Goal: Task Accomplishment & Management: Complete application form

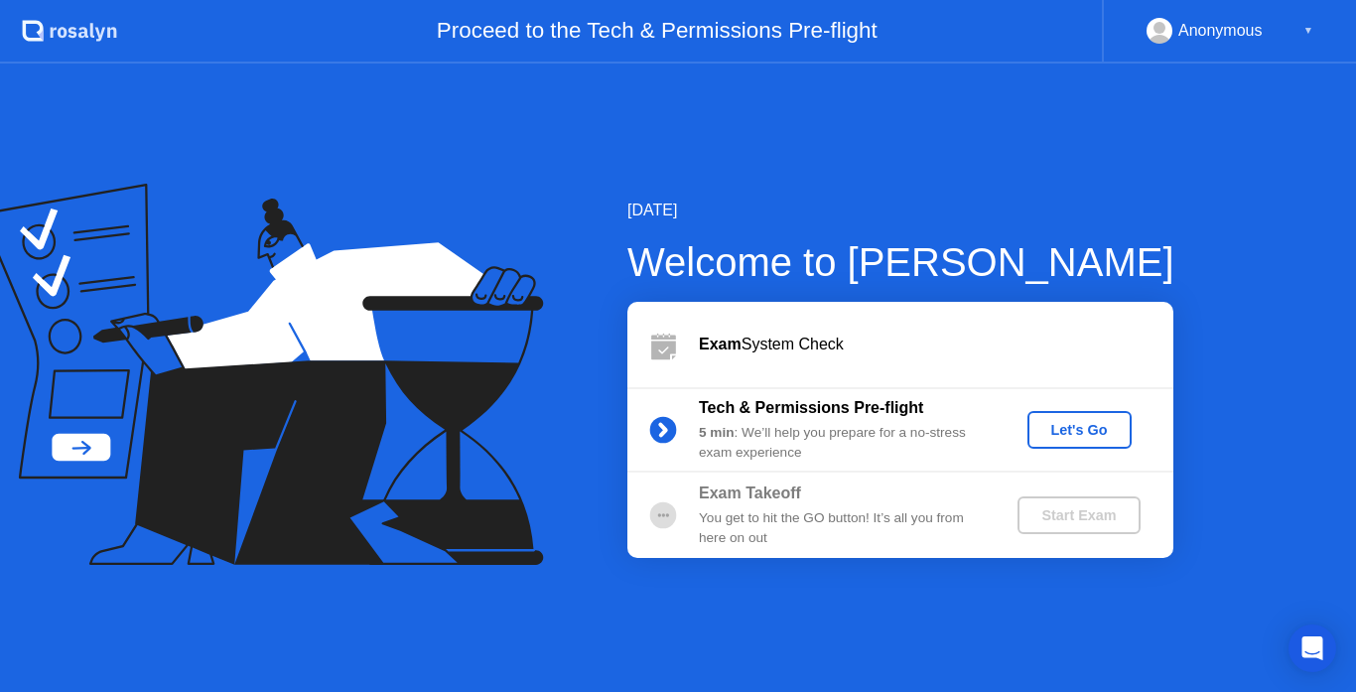
click at [1086, 425] on div "Let's Go" at bounding box center [1080, 430] width 88 height 16
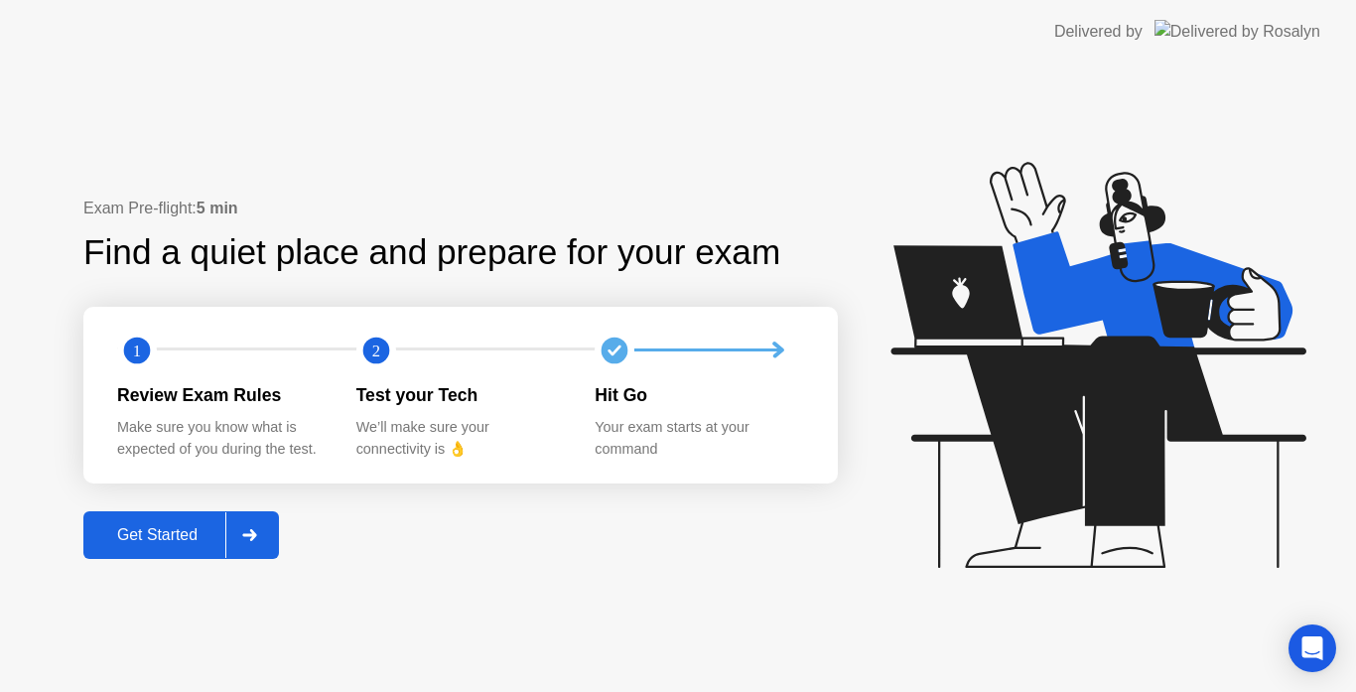
click at [188, 533] on div "Get Started" at bounding box center [157, 535] width 136 height 18
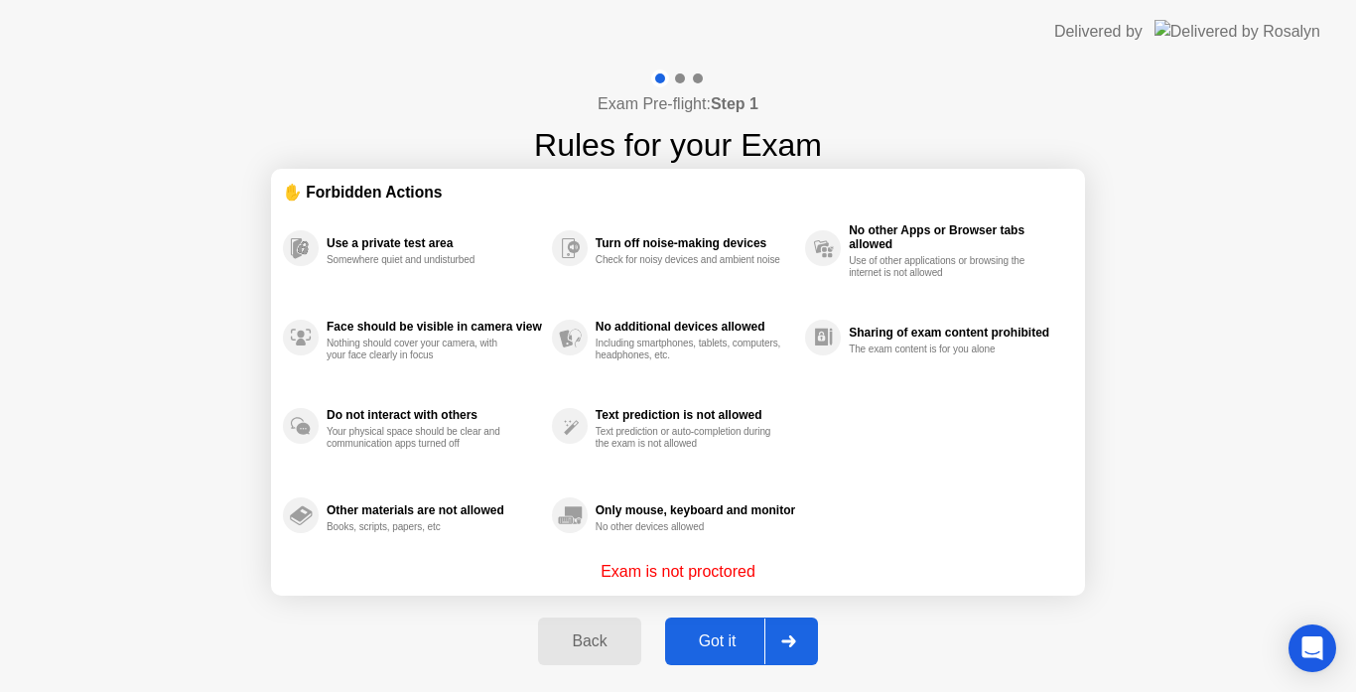
click at [718, 633] on div "Got it" at bounding box center [717, 641] width 93 height 18
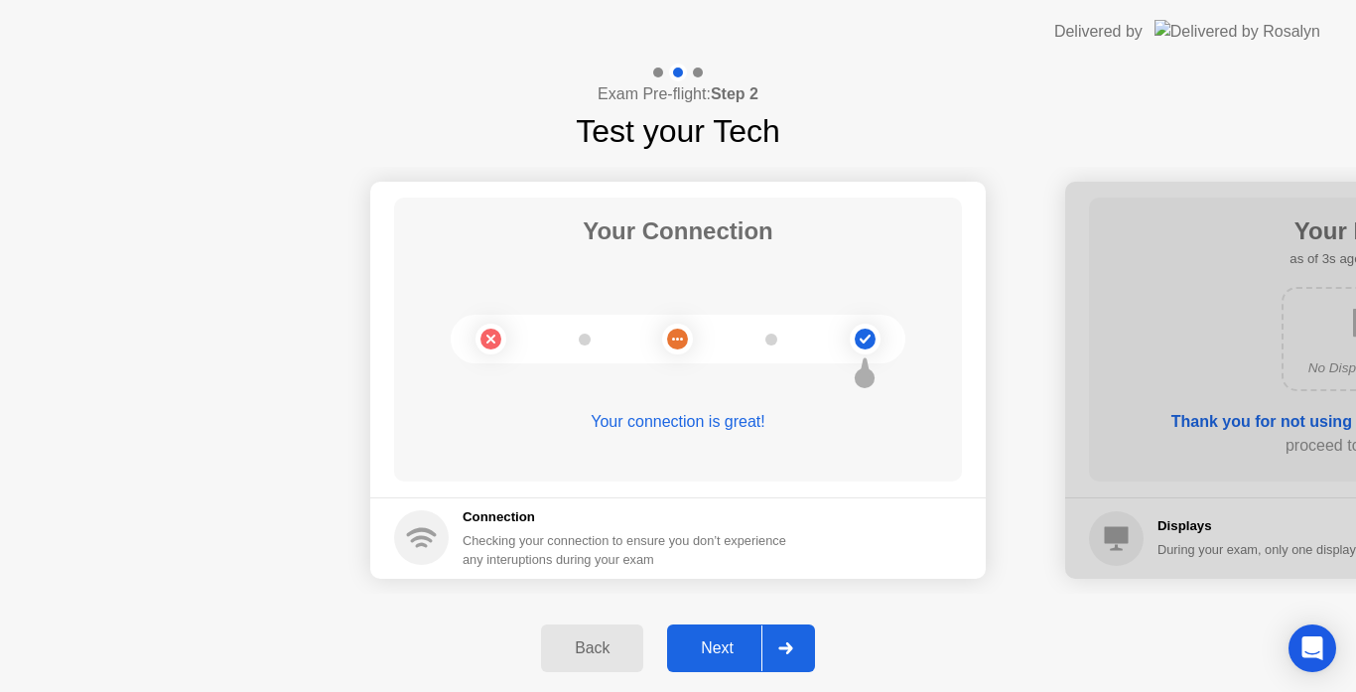
click at [719, 642] on div "Next" at bounding box center [717, 648] width 88 height 18
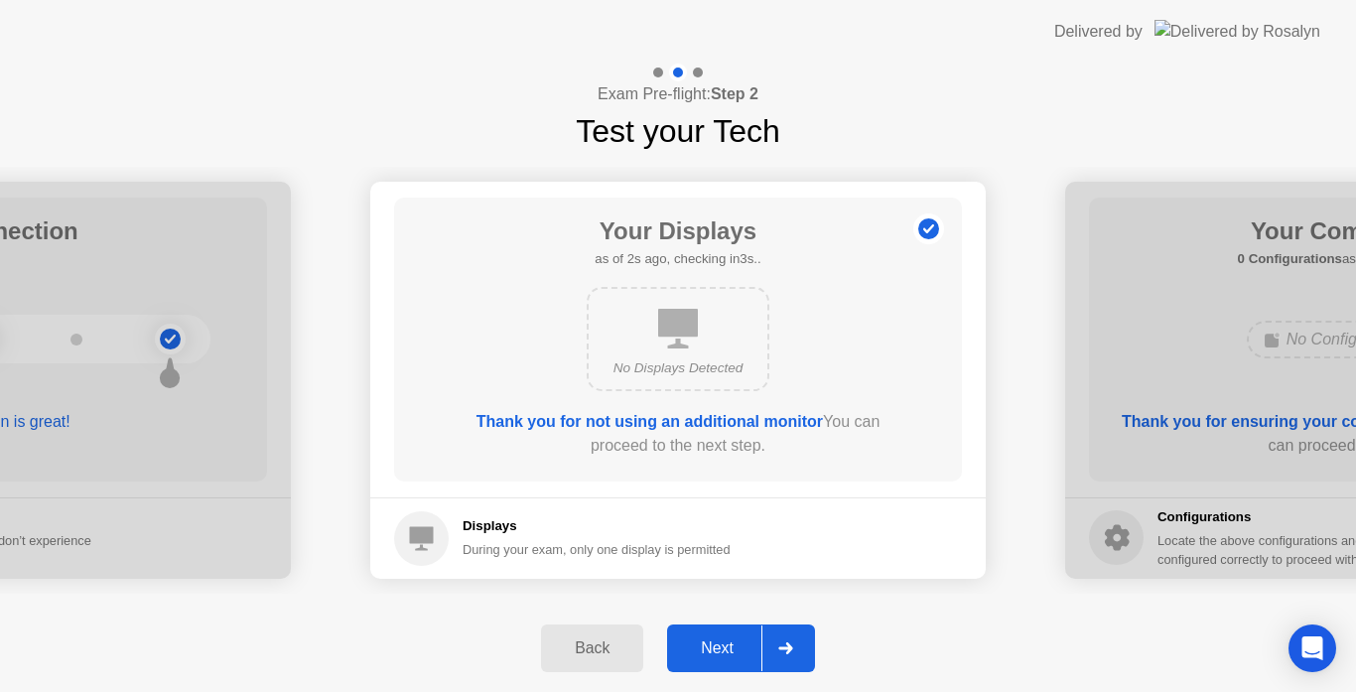
click at [719, 642] on div "Next" at bounding box center [717, 648] width 88 height 18
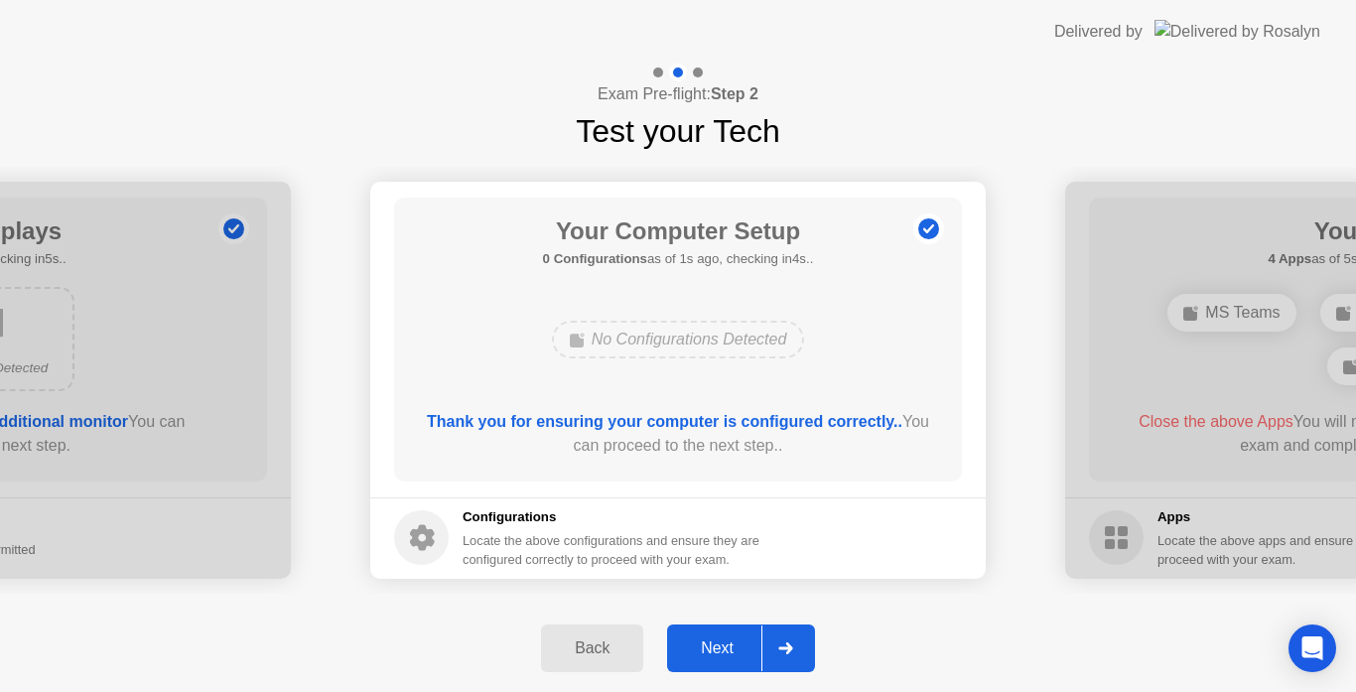
click at [719, 642] on div "Next" at bounding box center [717, 648] width 88 height 18
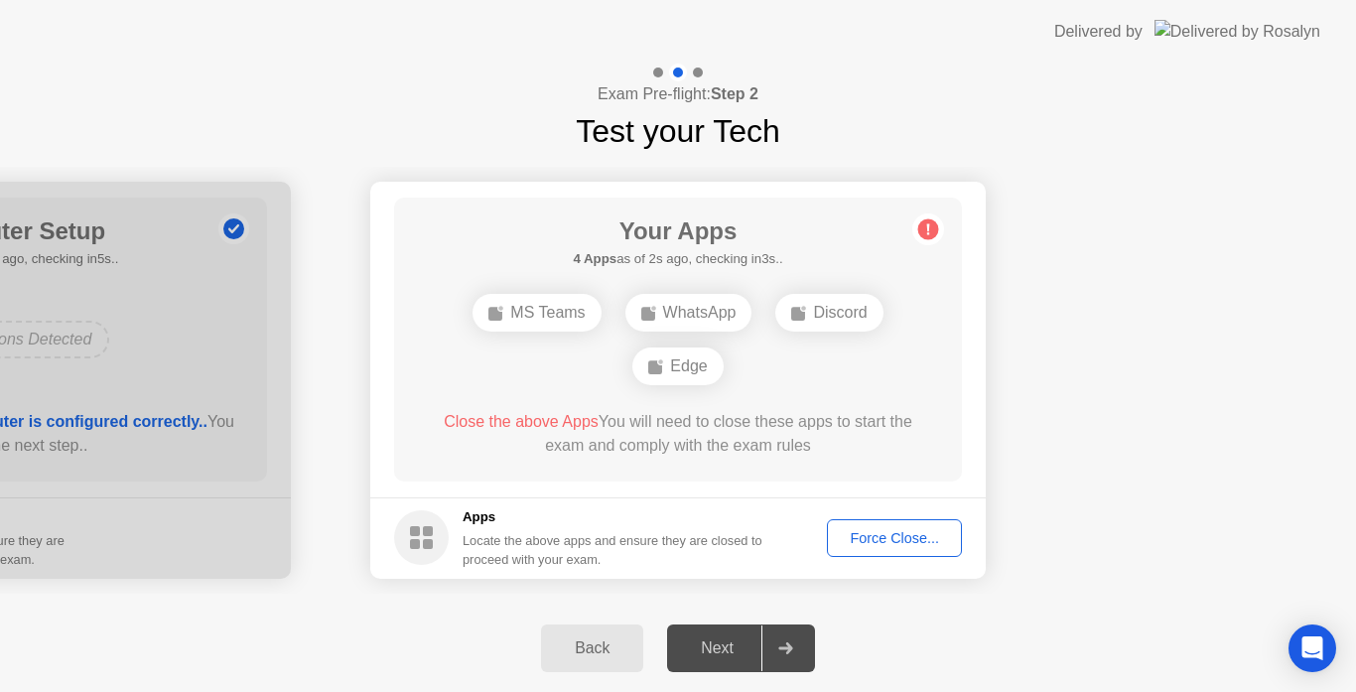
click at [894, 536] on div "Force Close..." at bounding box center [894, 538] width 121 height 16
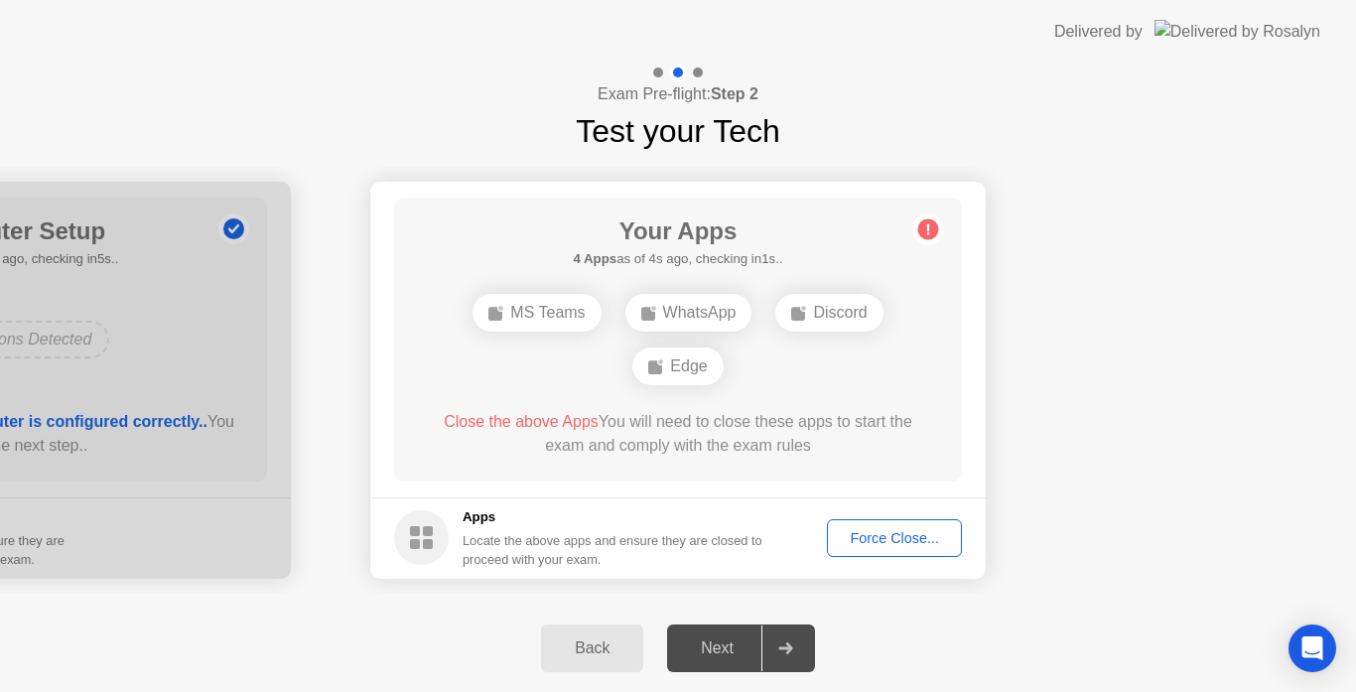
click at [702, 306] on div "WhatsApp" at bounding box center [689, 313] width 127 height 38
click at [795, 306] on icon at bounding box center [799, 313] width 16 height 16
click at [913, 233] on icon at bounding box center [928, 229] width 32 height 32
click at [846, 536] on div "Force Close..." at bounding box center [894, 538] width 121 height 16
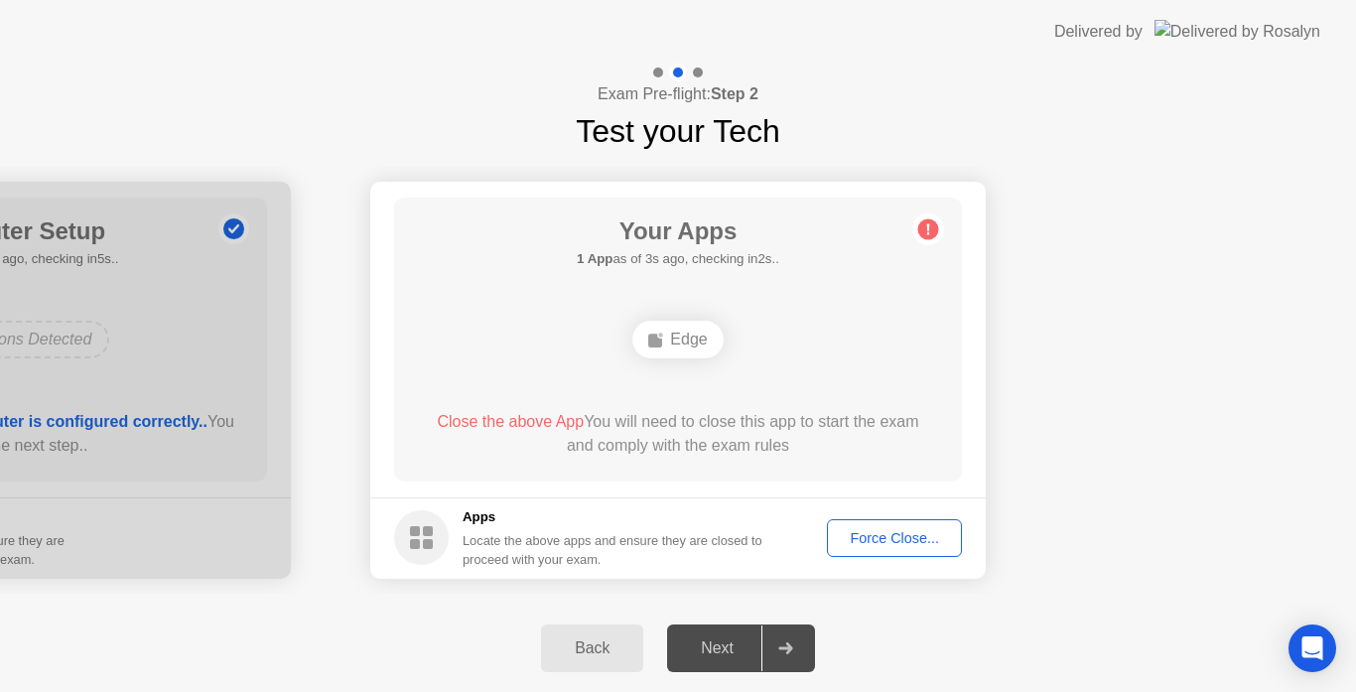
click at [673, 313] on div "Edge" at bounding box center [678, 340] width 455 height 54
click at [693, 339] on div "Edge" at bounding box center [677, 340] width 90 height 38
click at [863, 536] on div "Force Close..." at bounding box center [894, 538] width 121 height 16
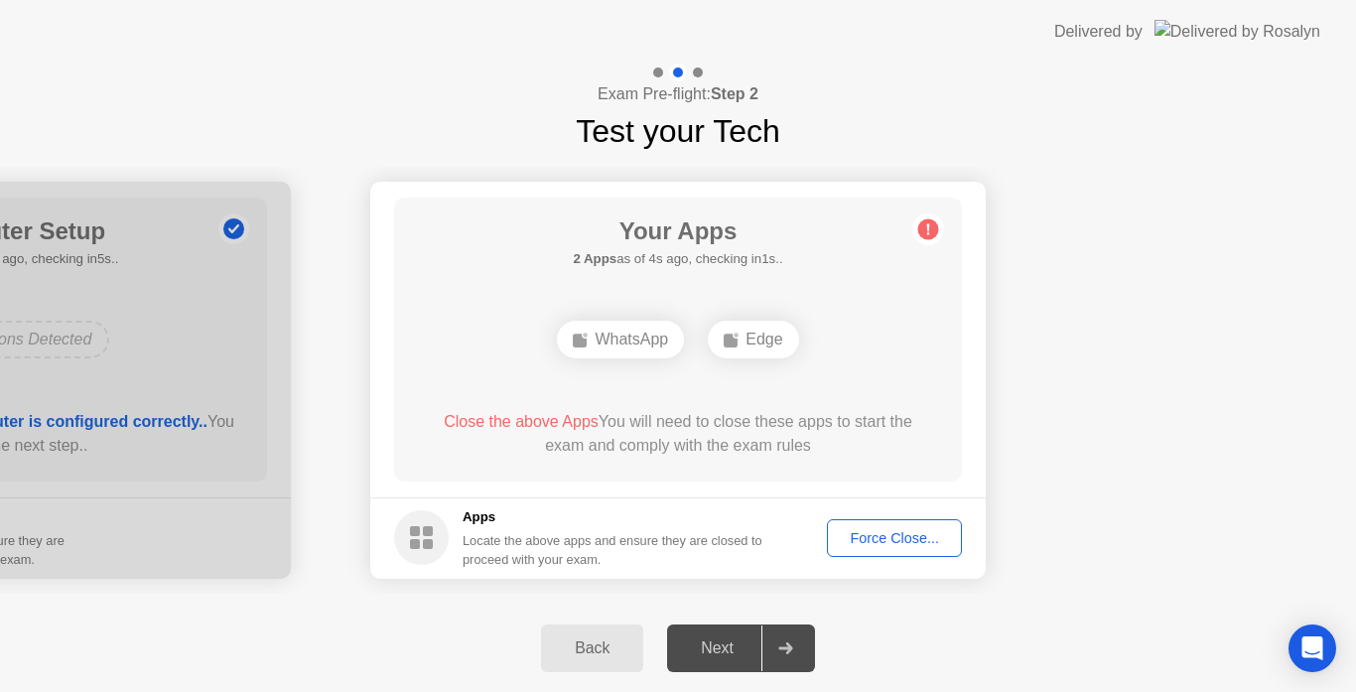
click at [626, 346] on div "WhatsApp" at bounding box center [620, 340] width 127 height 38
click at [936, 540] on div "Force Close..." at bounding box center [894, 538] width 121 height 16
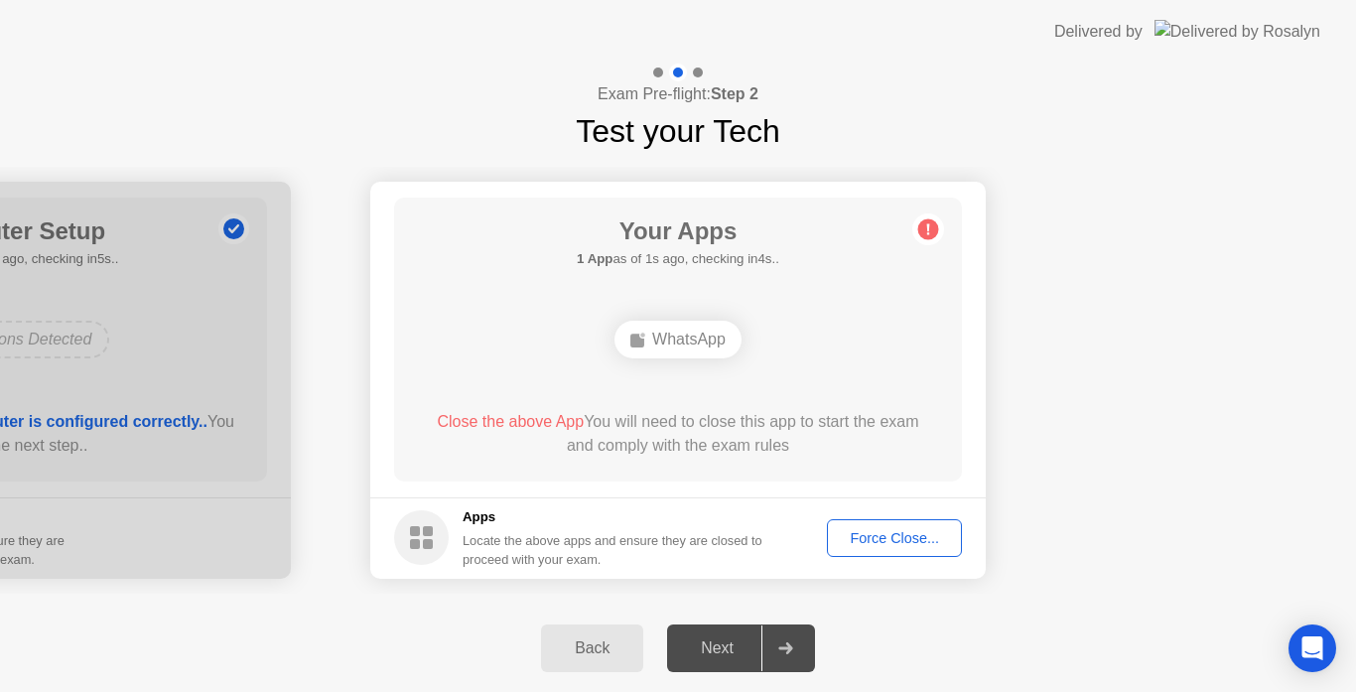
click at [864, 539] on div "Force Close..." at bounding box center [894, 538] width 121 height 16
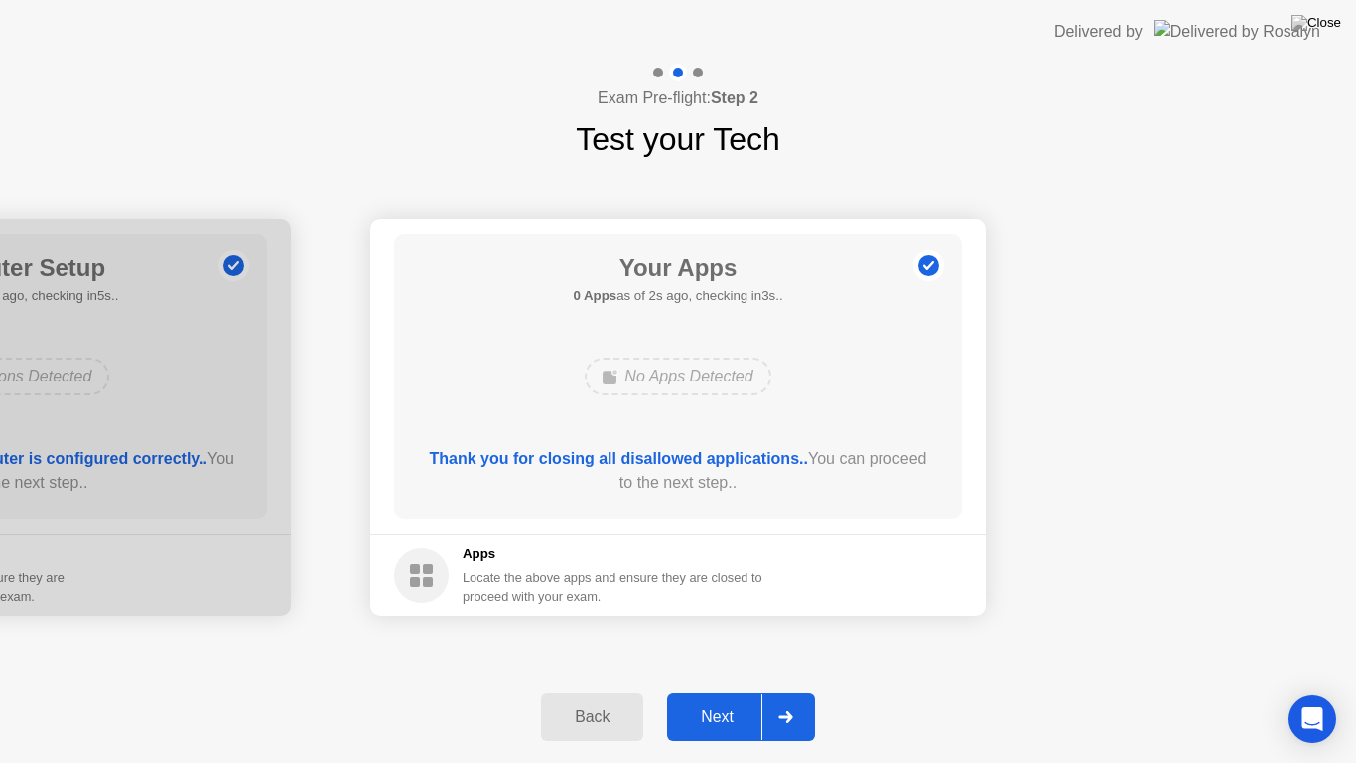
click at [778, 691] on div at bounding box center [786, 717] width 48 height 46
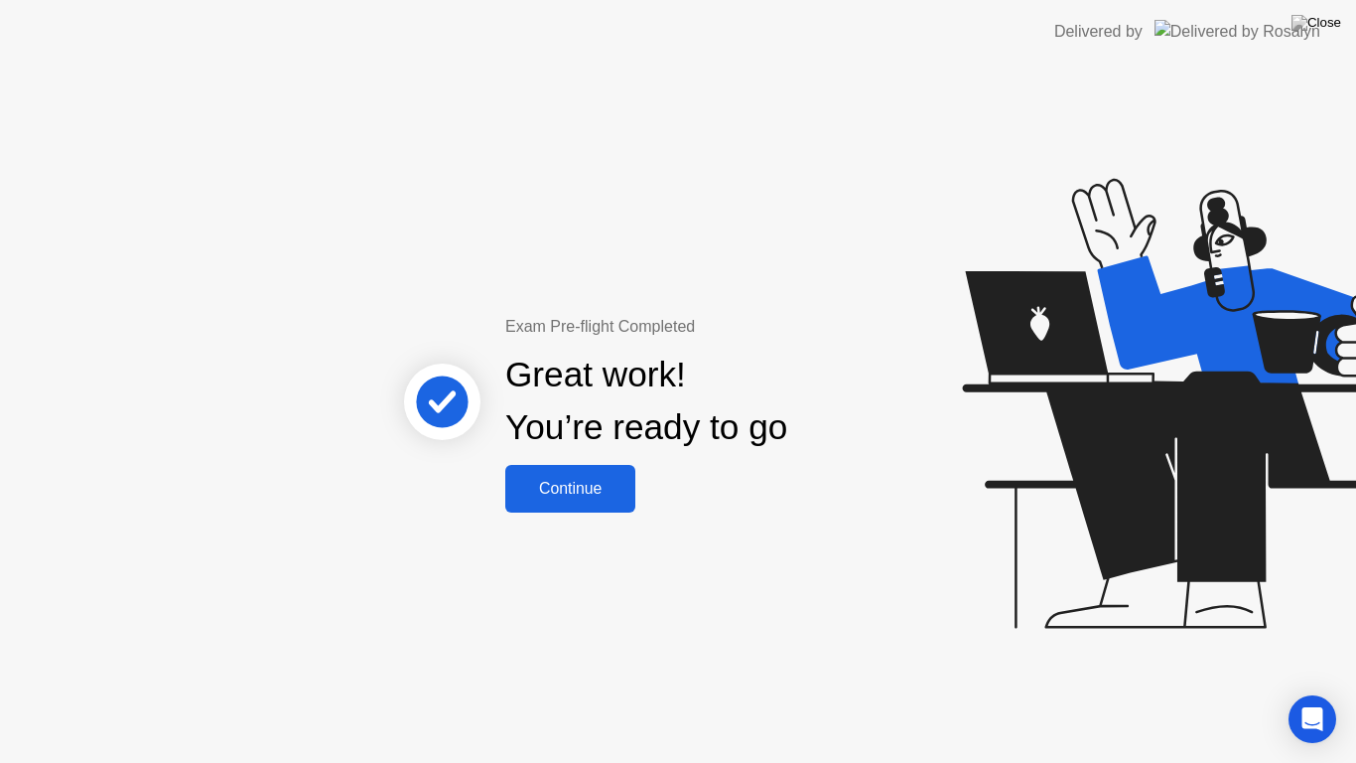
click at [552, 480] on div "Continue" at bounding box center [570, 489] width 118 height 18
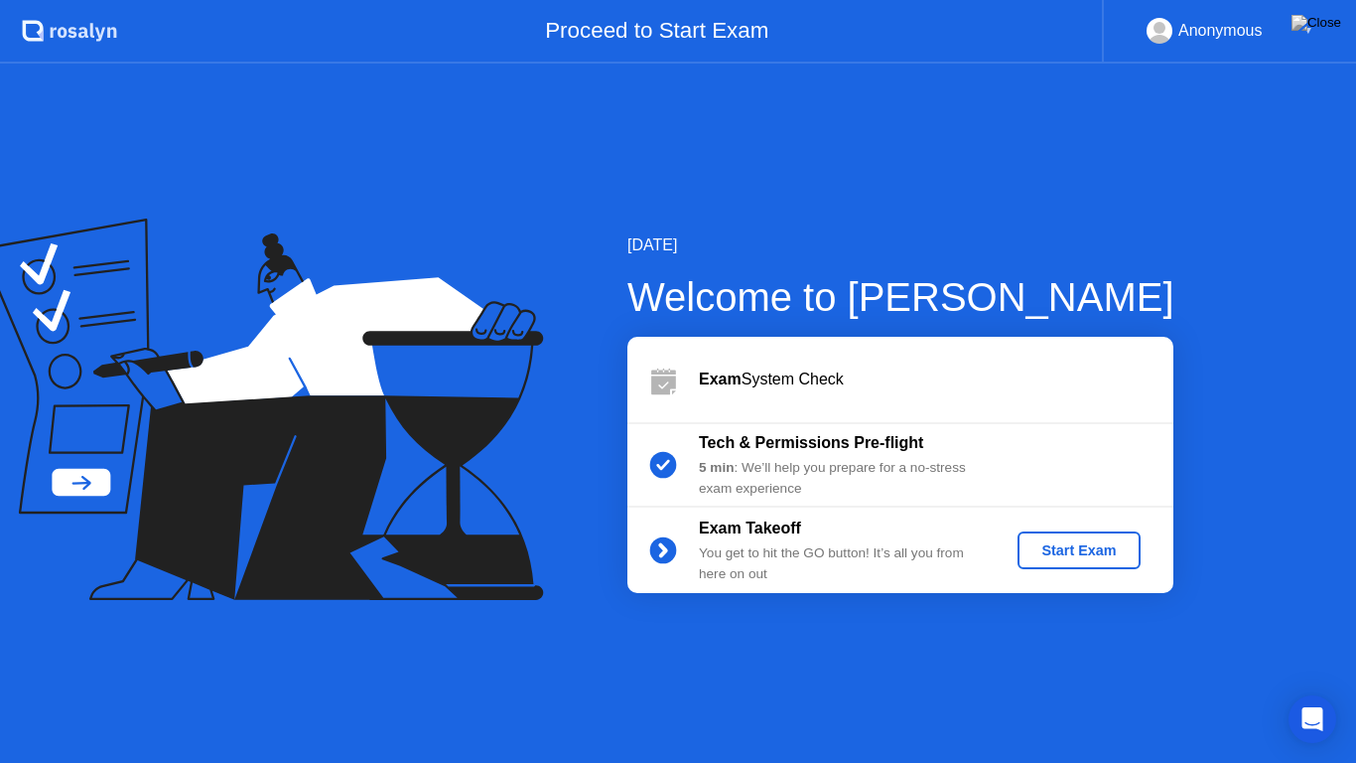
click at [1076, 550] on div "Start Exam" at bounding box center [1079, 550] width 106 height 16
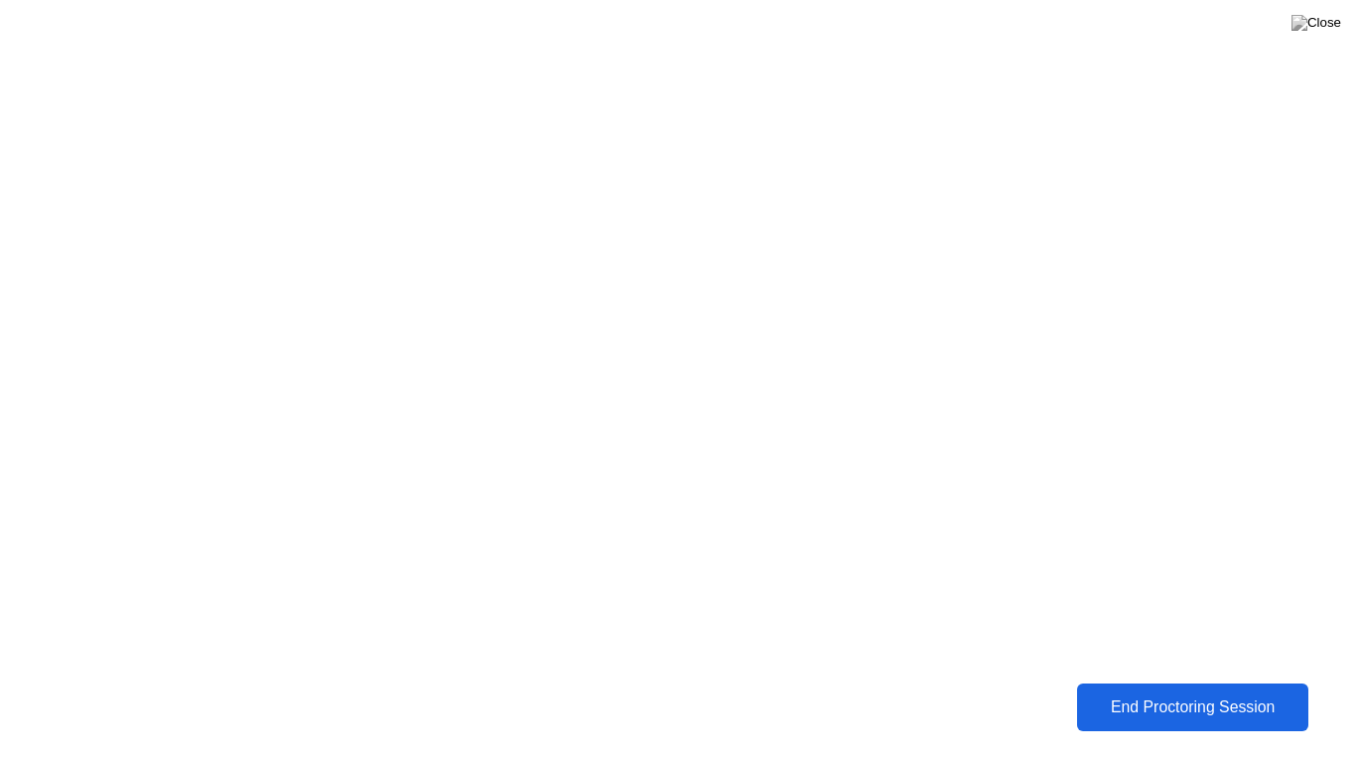
click at [1216, 691] on div "End Proctoring Session" at bounding box center [1192, 707] width 219 height 18
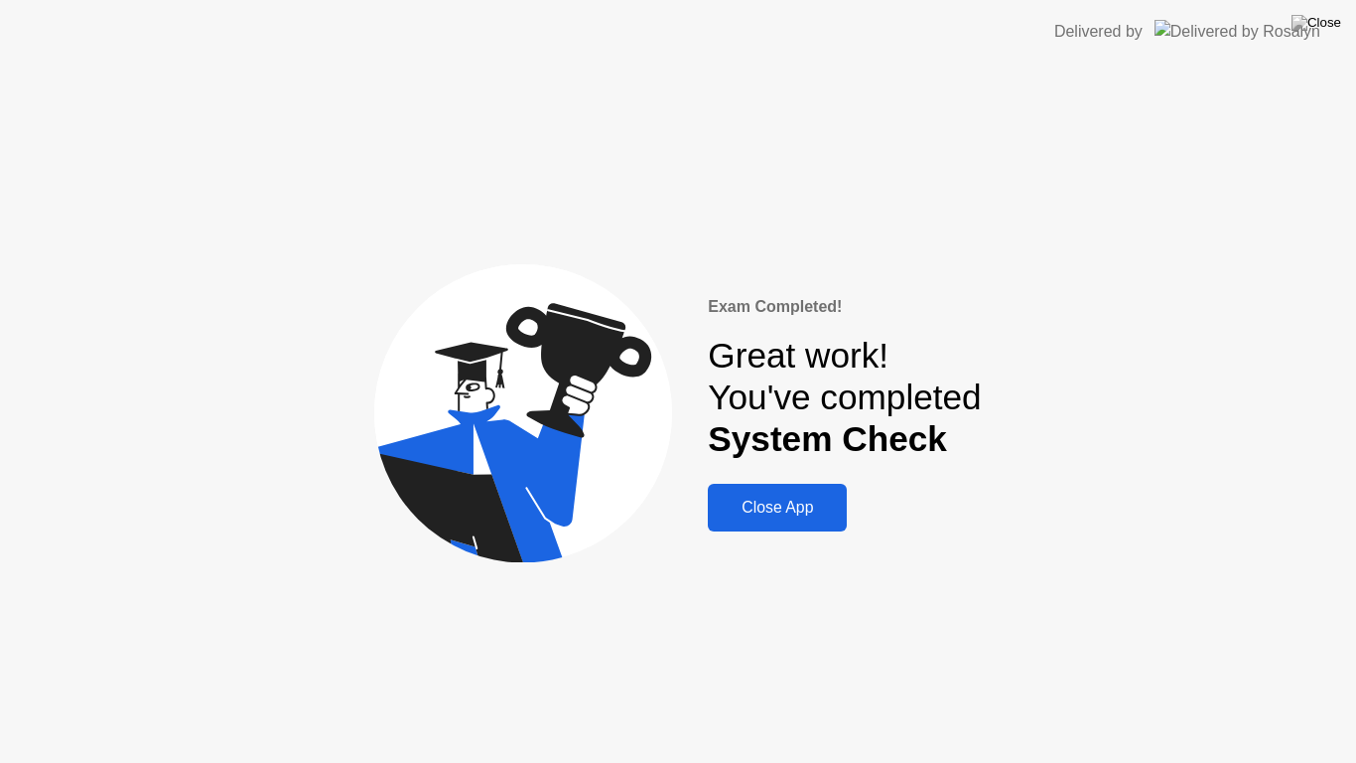
click at [810, 516] on div "Close App" at bounding box center [777, 507] width 127 height 18
